Goal: Find specific page/section: Find specific page/section

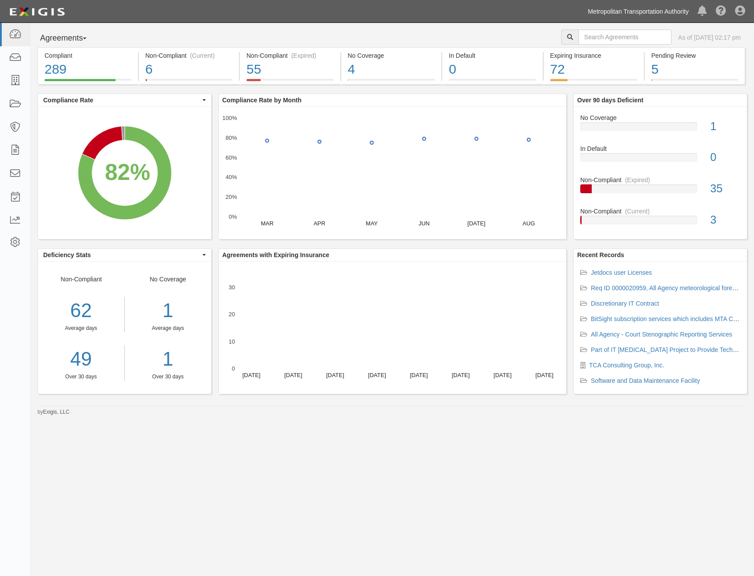
click at [644, 18] on link "Metropolitan Transportation Authority" at bounding box center [638, 12] width 110 height 18
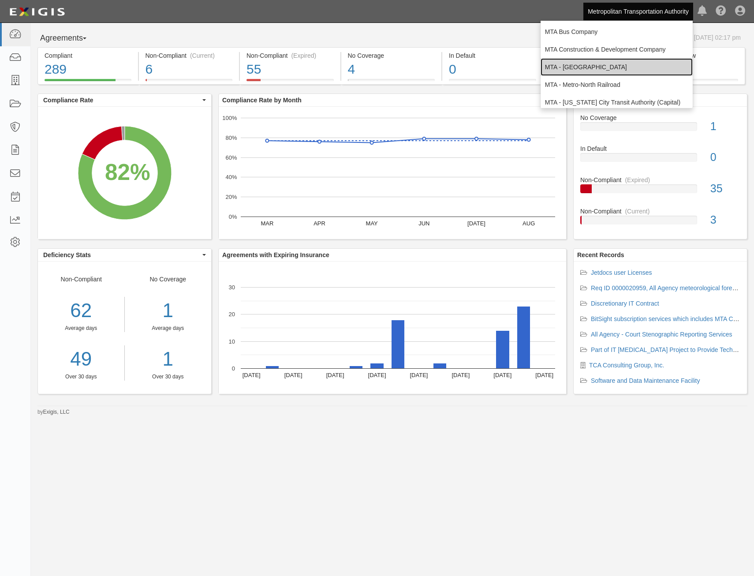
click at [611, 63] on link "MTA - [GEOGRAPHIC_DATA]" at bounding box center [617, 67] width 152 height 18
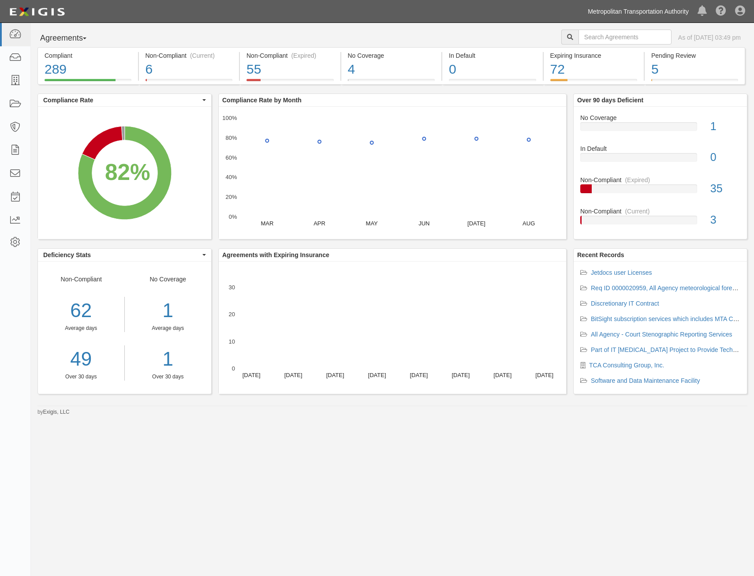
click at [653, 9] on link "Metropolitan Transportation Authority" at bounding box center [638, 12] width 110 height 18
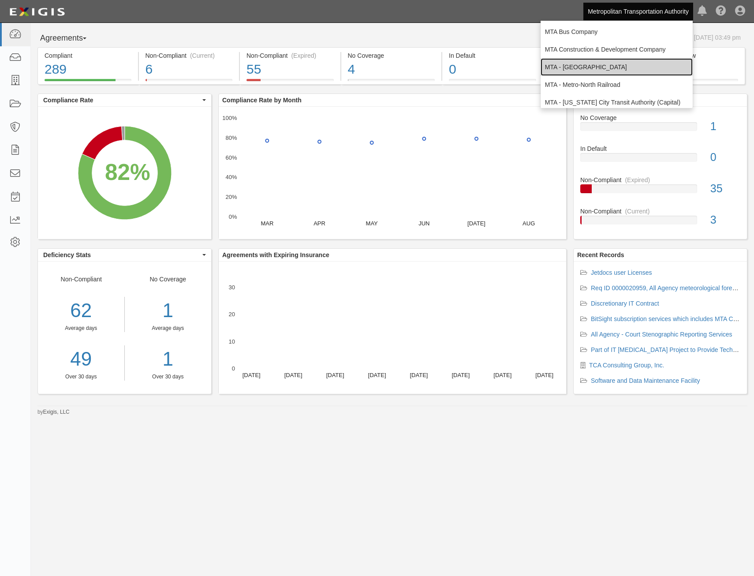
click at [611, 64] on link "MTA - [GEOGRAPHIC_DATA]" at bounding box center [617, 67] width 152 height 18
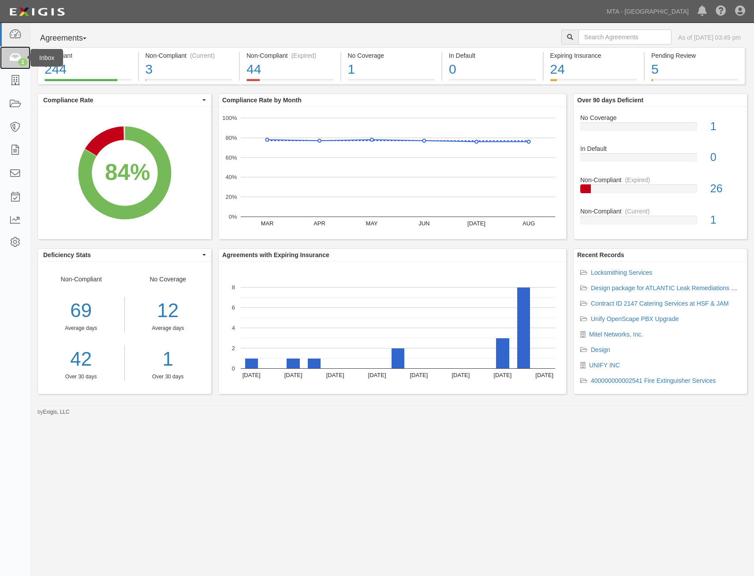
click at [14, 61] on icon at bounding box center [15, 58] width 12 height 10
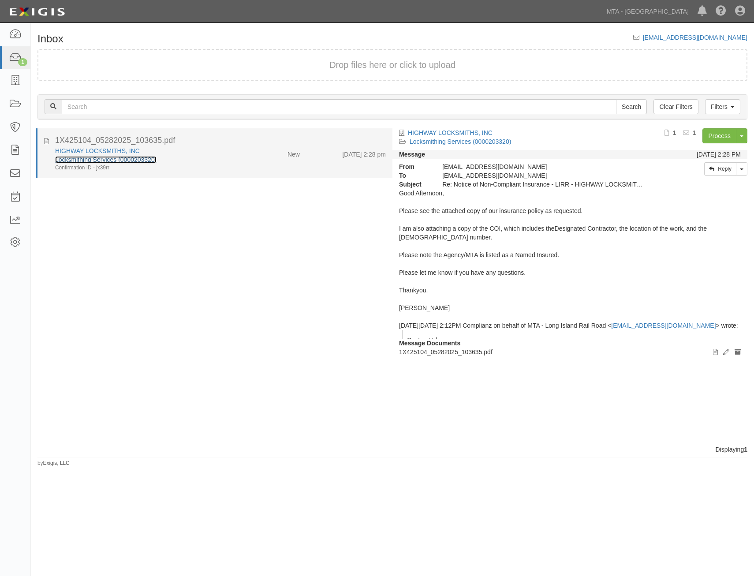
click at [145, 158] on link "Locksmithing Services (0000203320)" at bounding box center [105, 159] width 101 height 7
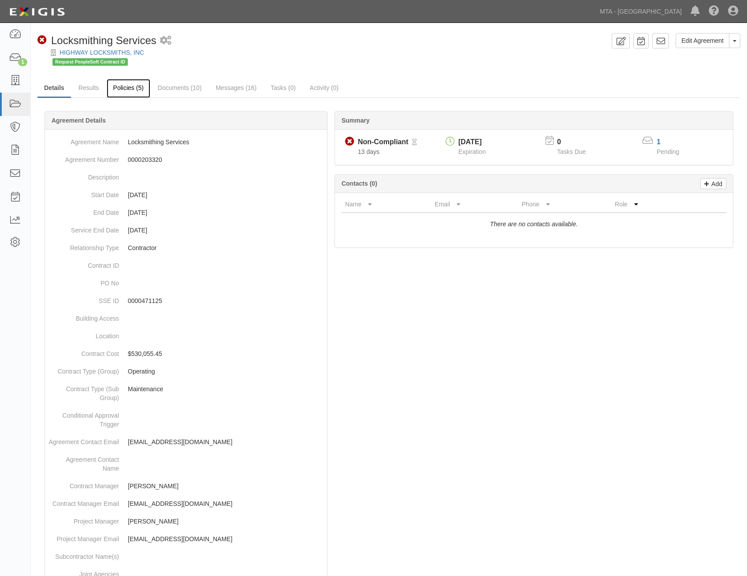
click at [127, 91] on link "Policies (5)" at bounding box center [129, 88] width 44 height 19
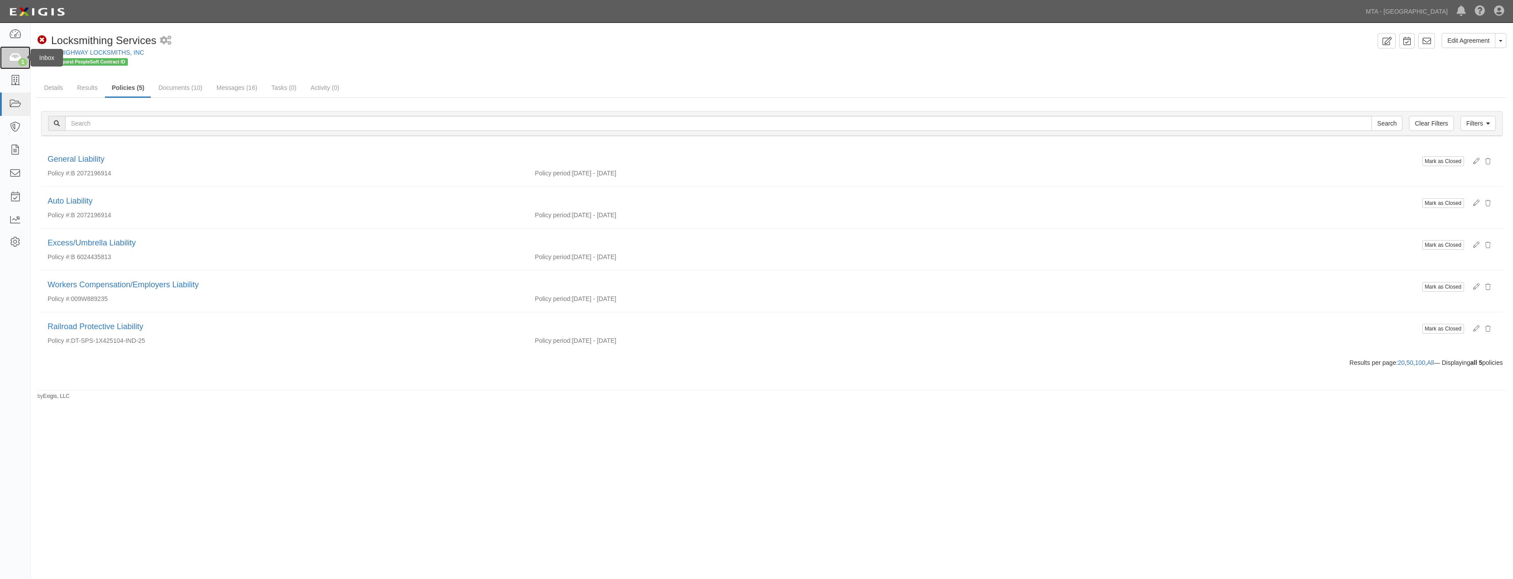
click at [17, 64] on link "1" at bounding box center [15, 57] width 30 height 23
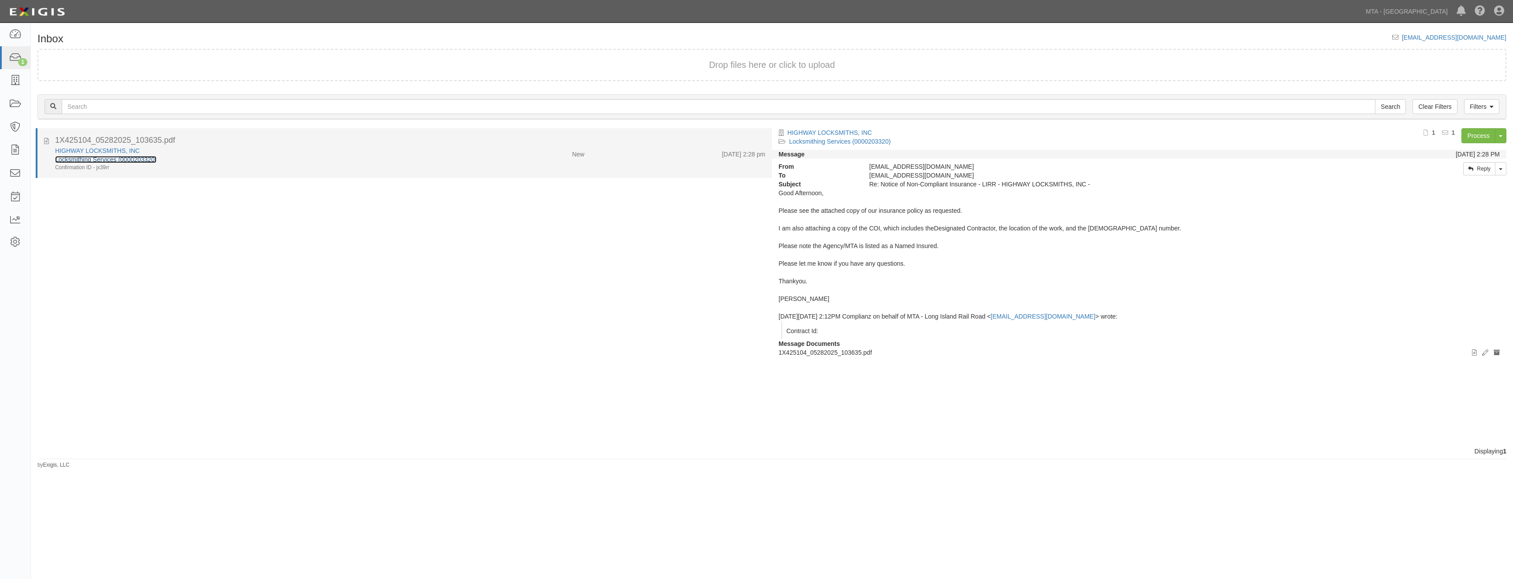
click at [125, 158] on link "Locksmithing Services (0000203320)" at bounding box center [105, 159] width 101 height 7
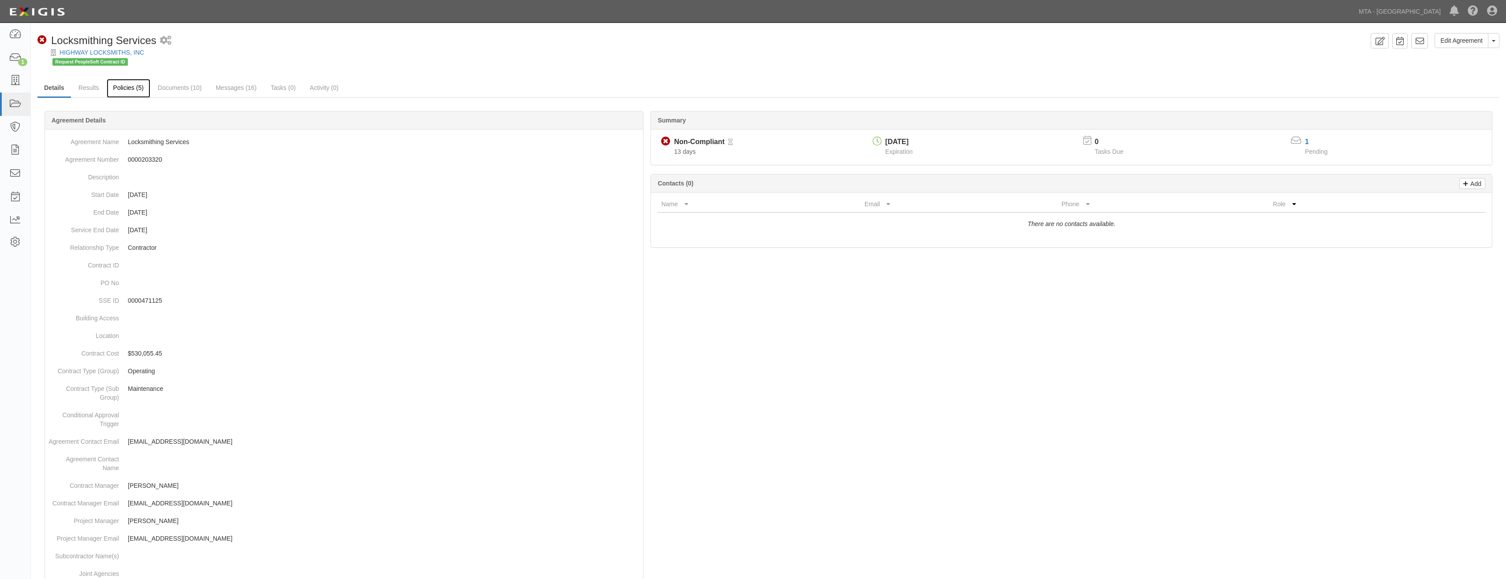
click at [130, 86] on link "Policies (5)" at bounding box center [129, 88] width 44 height 19
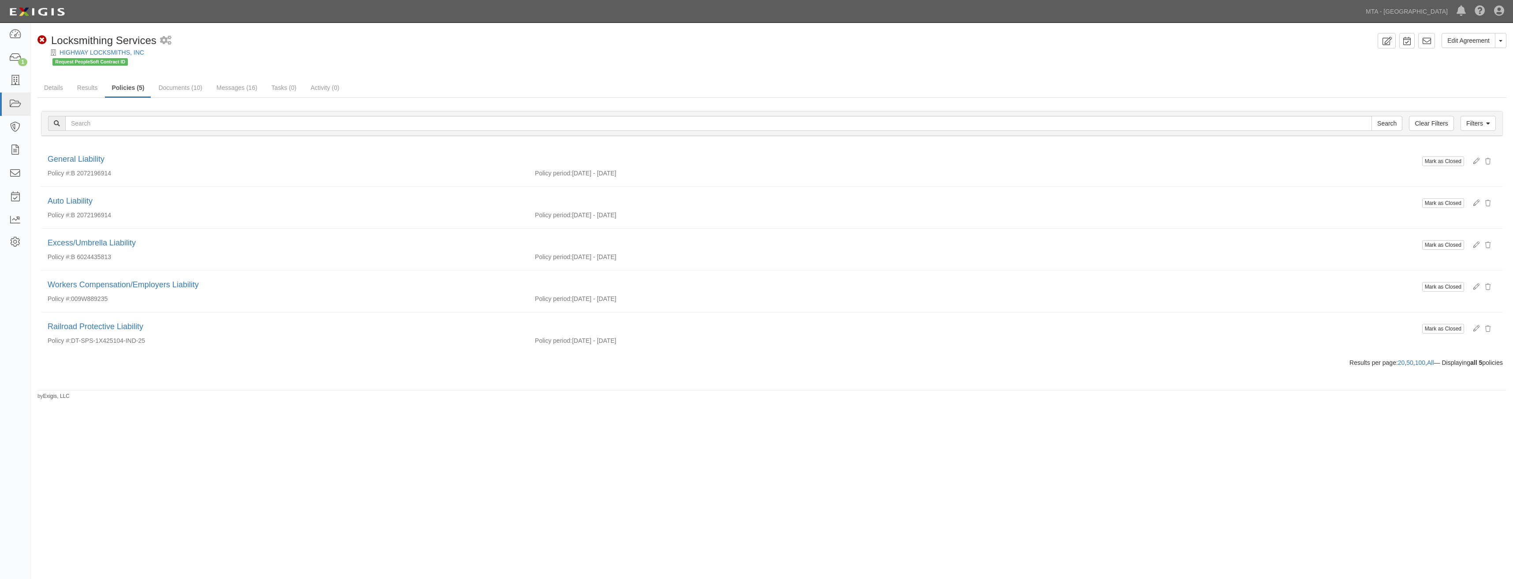
click at [477, 40] on div "Non-Compliant Locksmithing Services 2 scheduled workflows" at bounding box center [705, 40] width 1337 height 15
click at [941, 60] on div "Request PeopleSoft Contract ID" at bounding box center [779, 61] width 1454 height 9
click at [170, 91] on link "Documents (10)" at bounding box center [180, 88] width 57 height 19
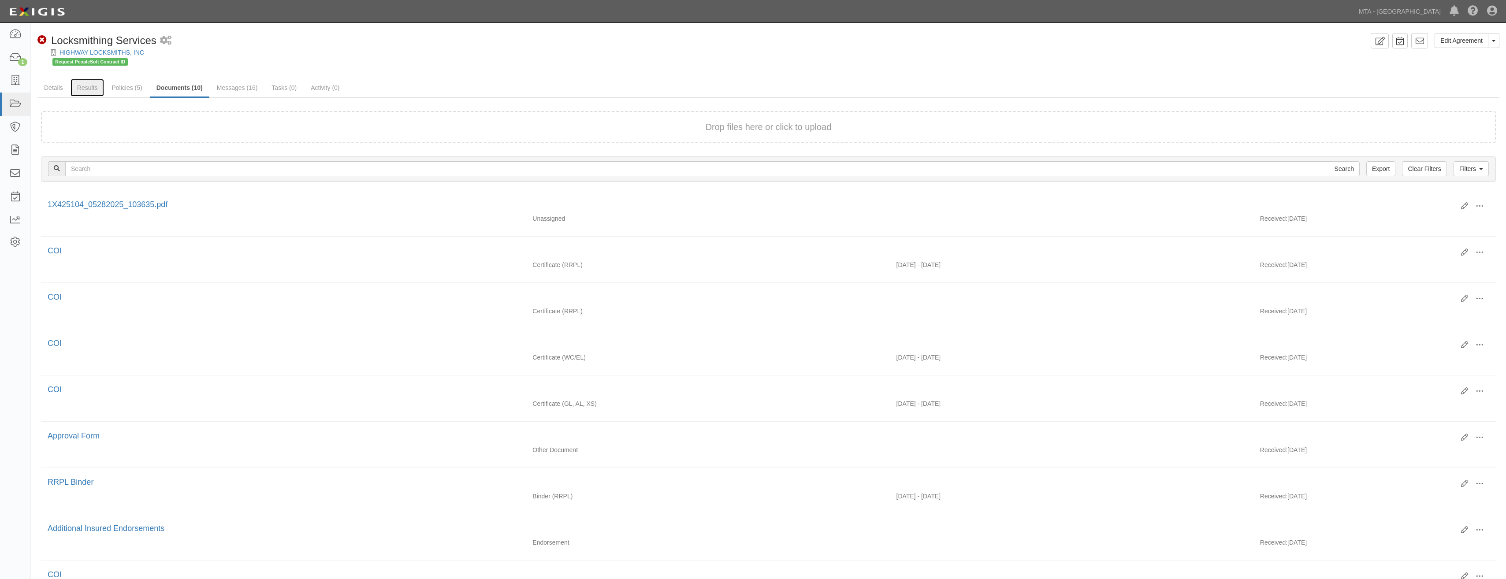
click at [87, 86] on link "Results" at bounding box center [88, 88] width 34 height 18
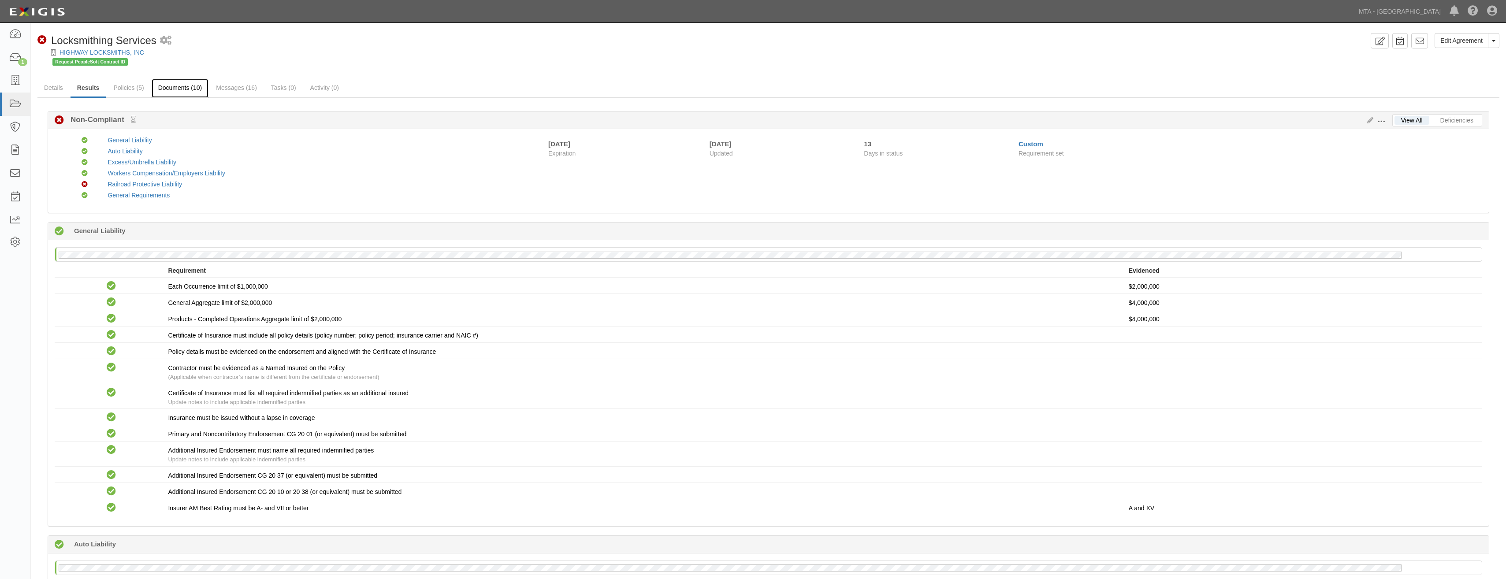
click at [191, 86] on link "Documents (10)" at bounding box center [180, 88] width 57 height 19
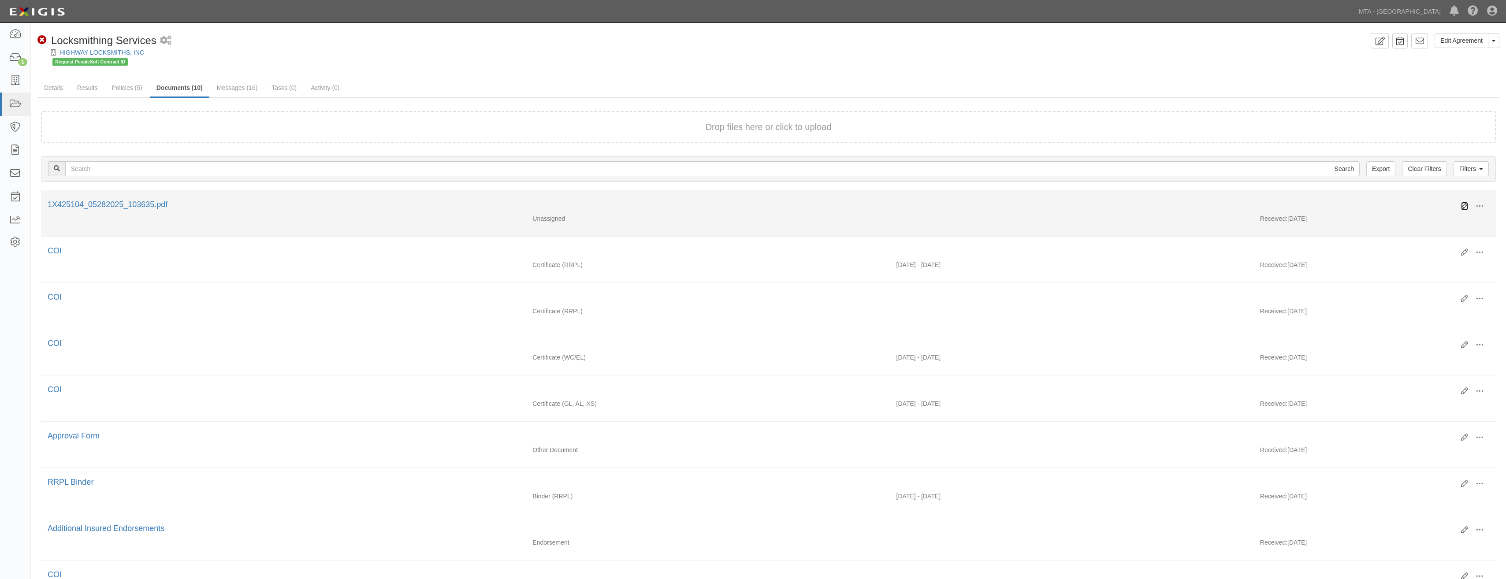
click at [1468, 204] on icon at bounding box center [1465, 206] width 7 height 7
